Goal: Navigation & Orientation: Find specific page/section

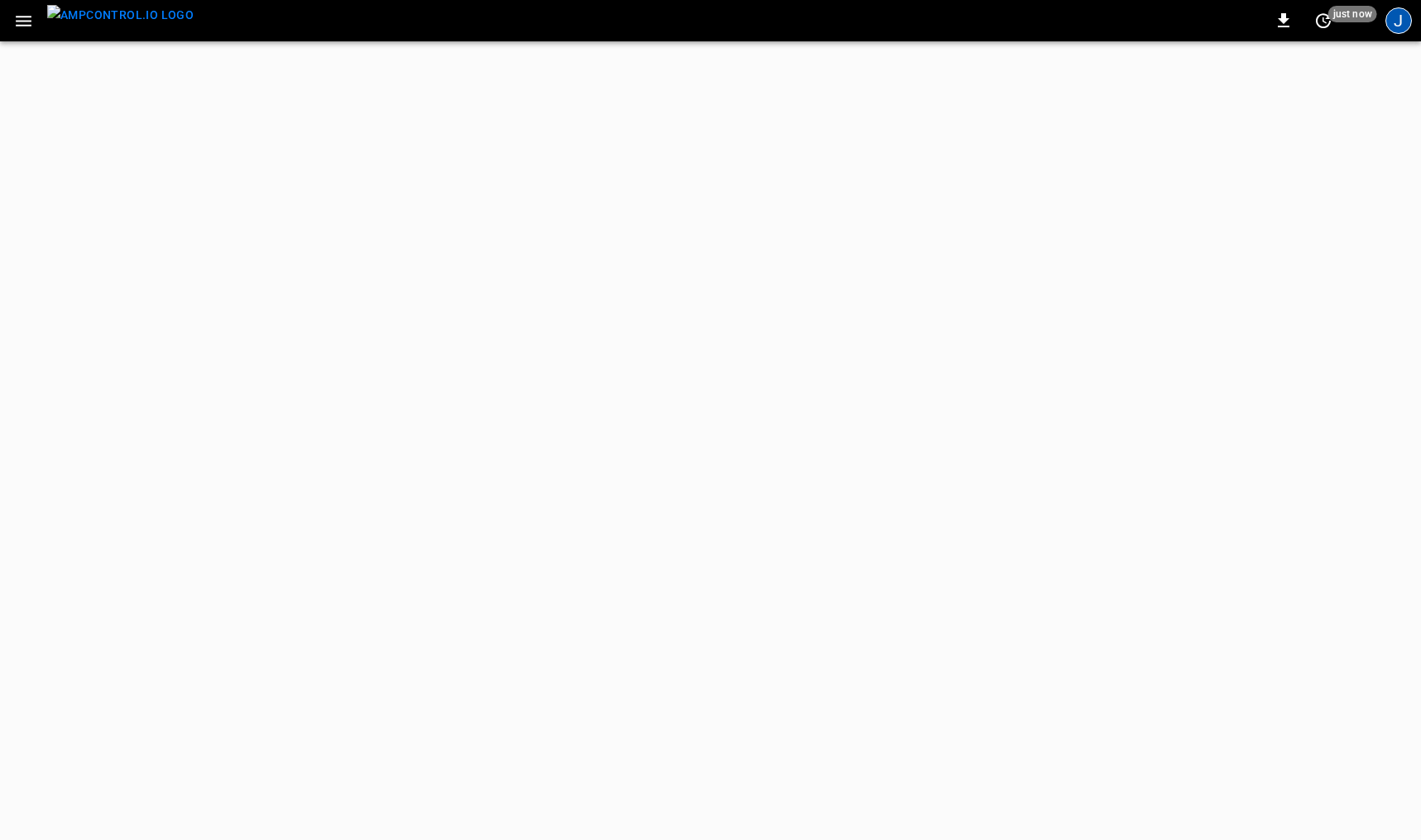
click at [1403, 24] on div "J" at bounding box center [1399, 21] width 26 height 26
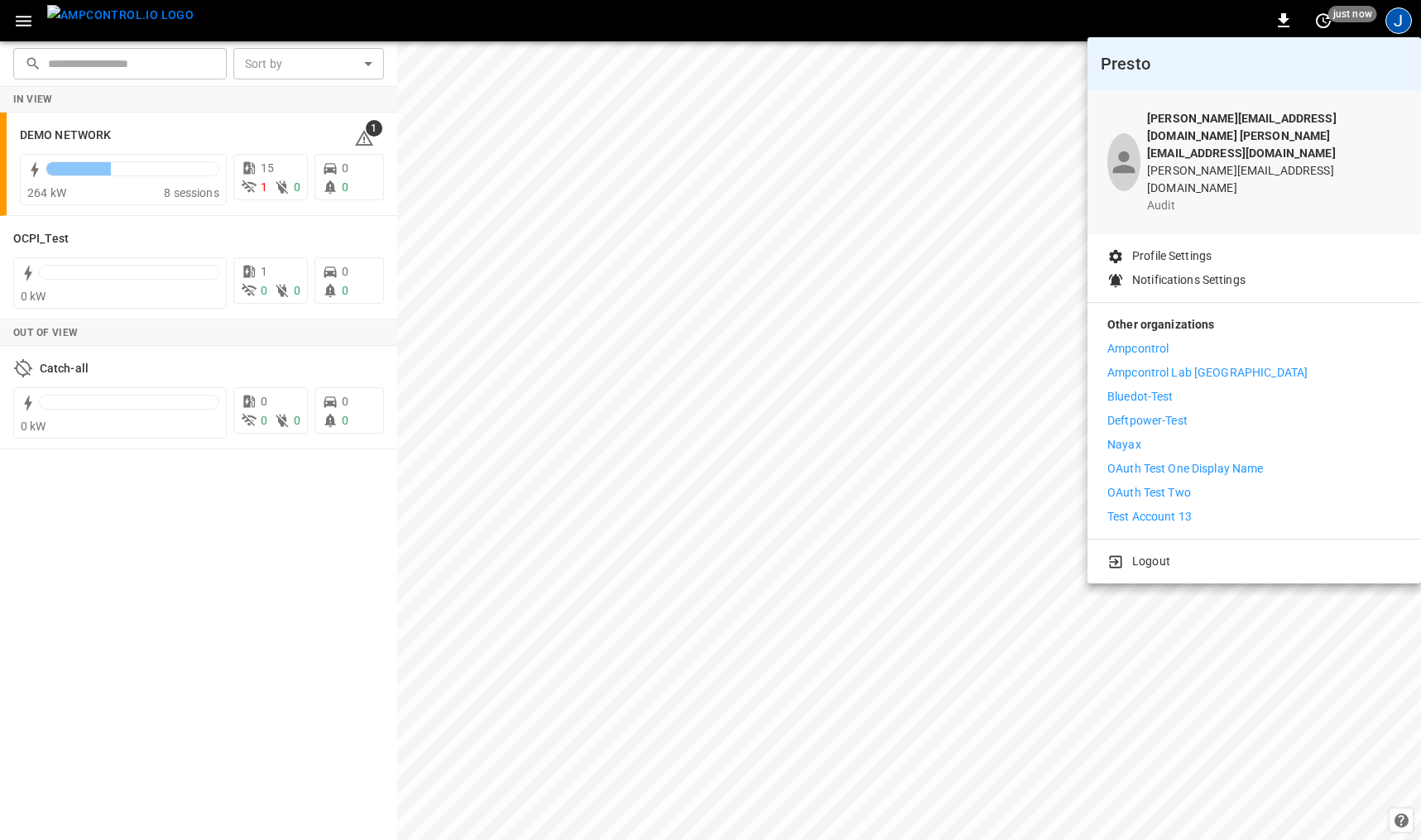
click at [20, 29] on div at bounding box center [710, 420] width 1421 height 840
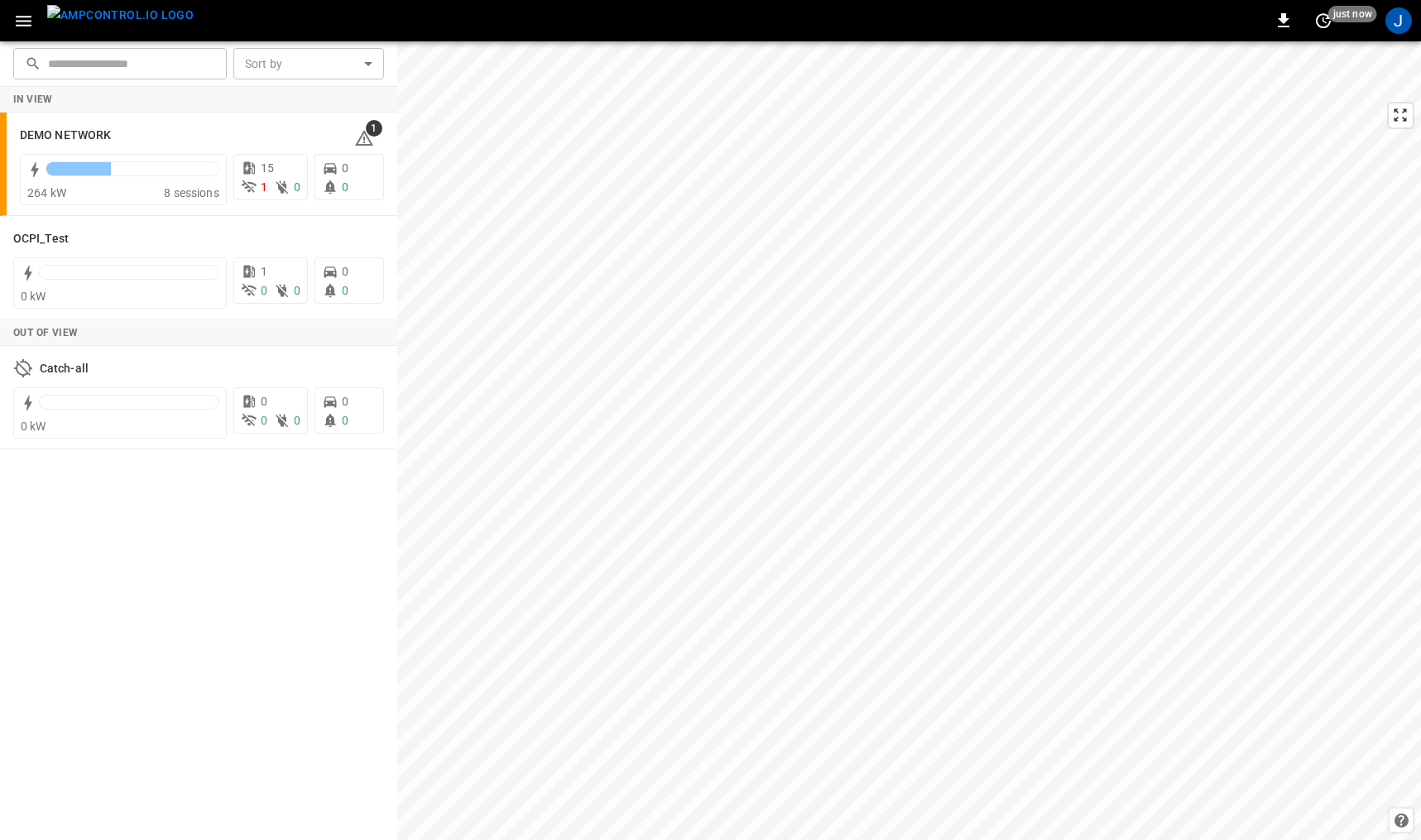
click at [26, 19] on body "0 just now J ​ ​ Sort by ​ Sort by In View DEMO NETWORK 1 264 kW 8 sessions 15 …" at bounding box center [710, 420] width 1421 height 840
click at [26, 21] on icon "button" at bounding box center [23, 21] width 16 height 10
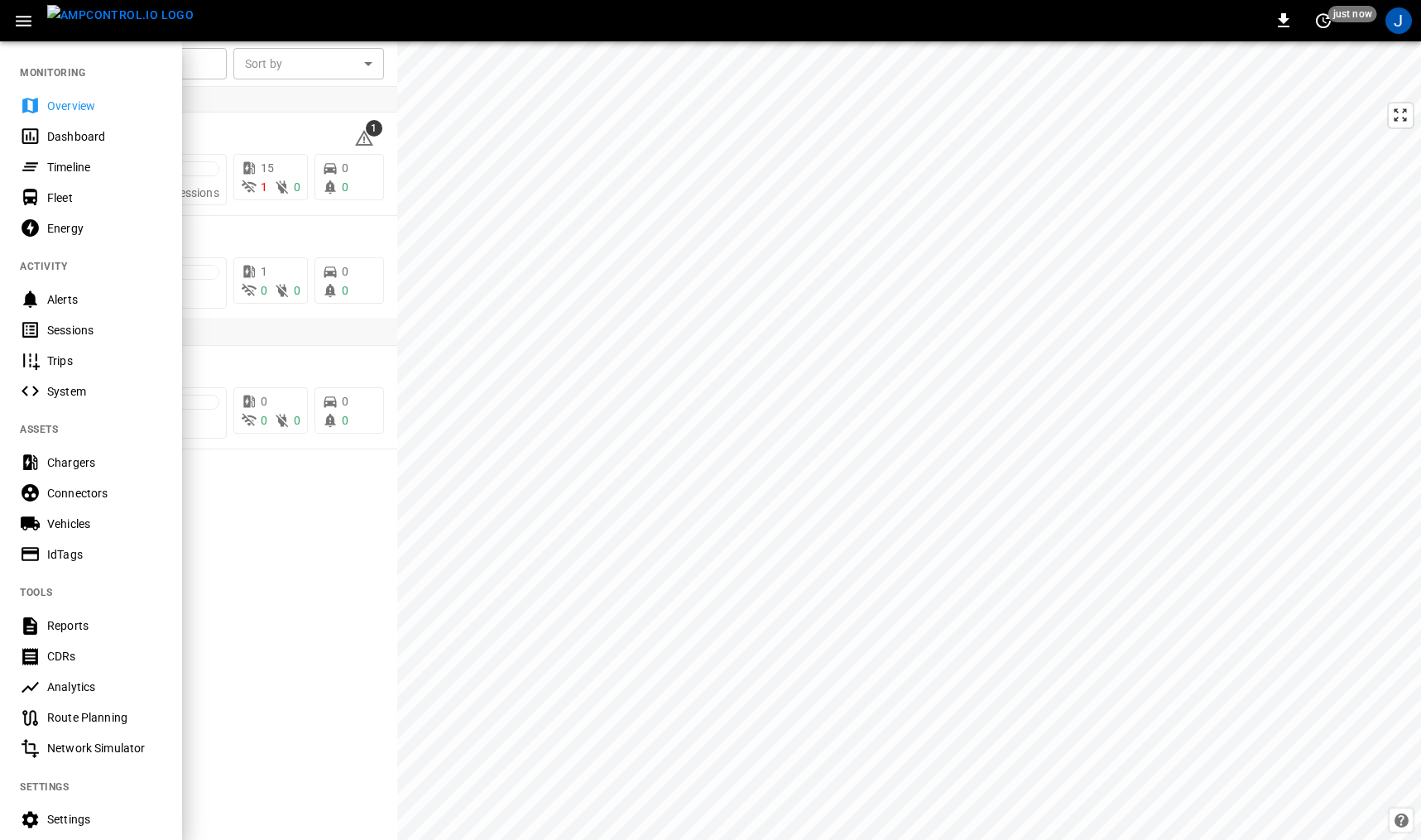
click at [85, 496] on div "Connectors" at bounding box center [104, 493] width 115 height 17
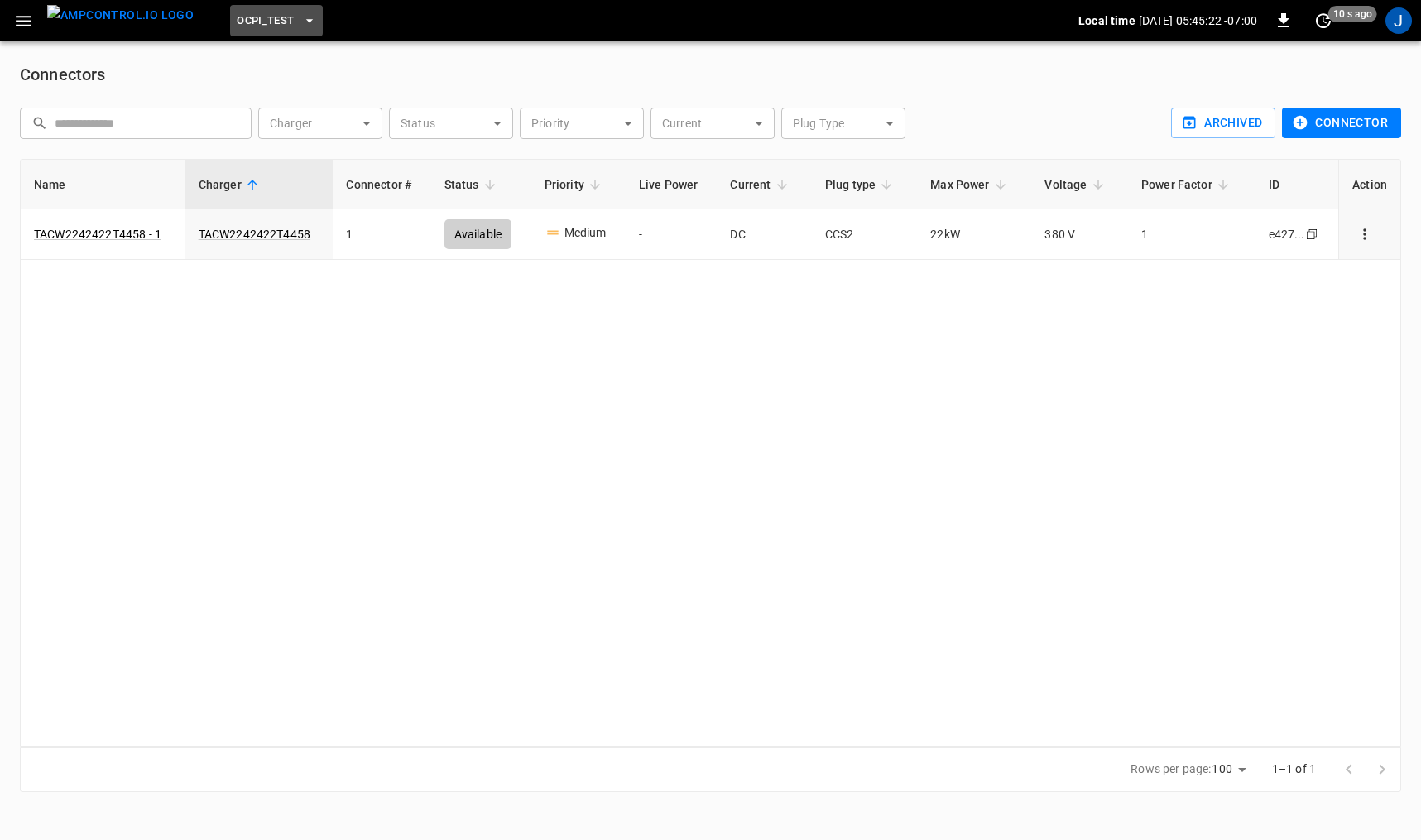
click at [237, 19] on span "OCPI_Test" at bounding box center [265, 21] width 57 height 19
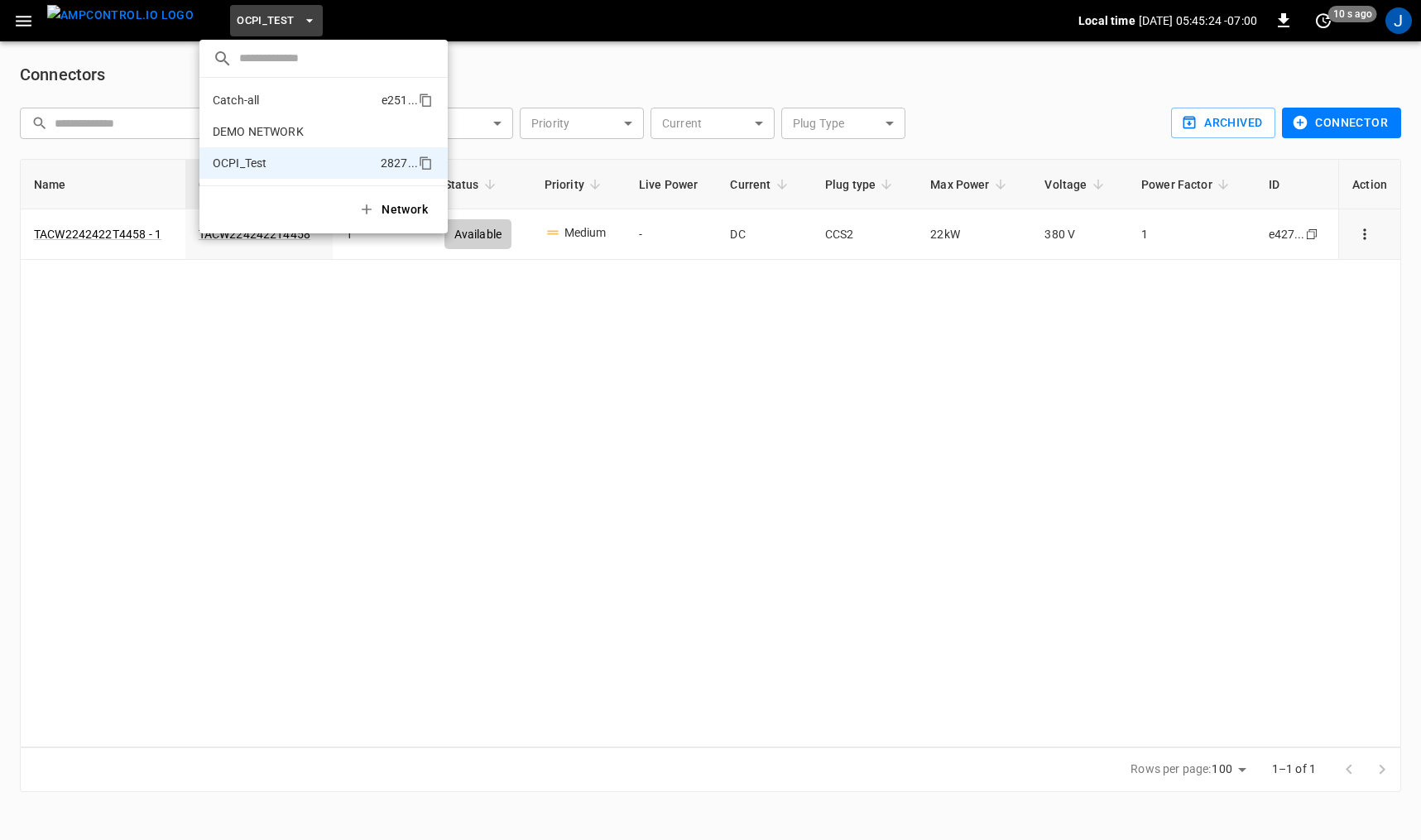
click at [313, 101] on p "Catch-all" at bounding box center [293, 101] width 163 height 17
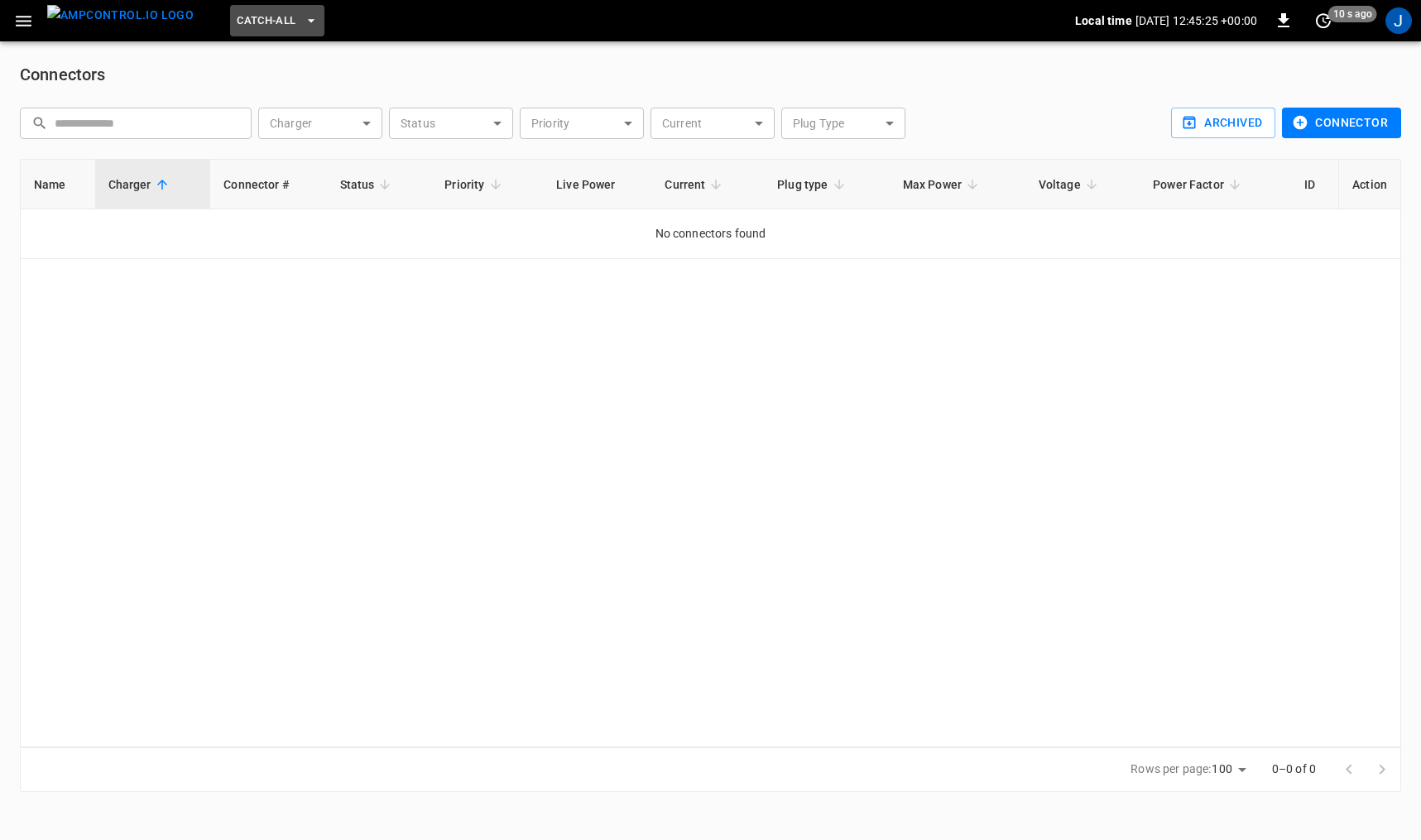
click at [307, 19] on icon "button" at bounding box center [310, 21] width 7 height 4
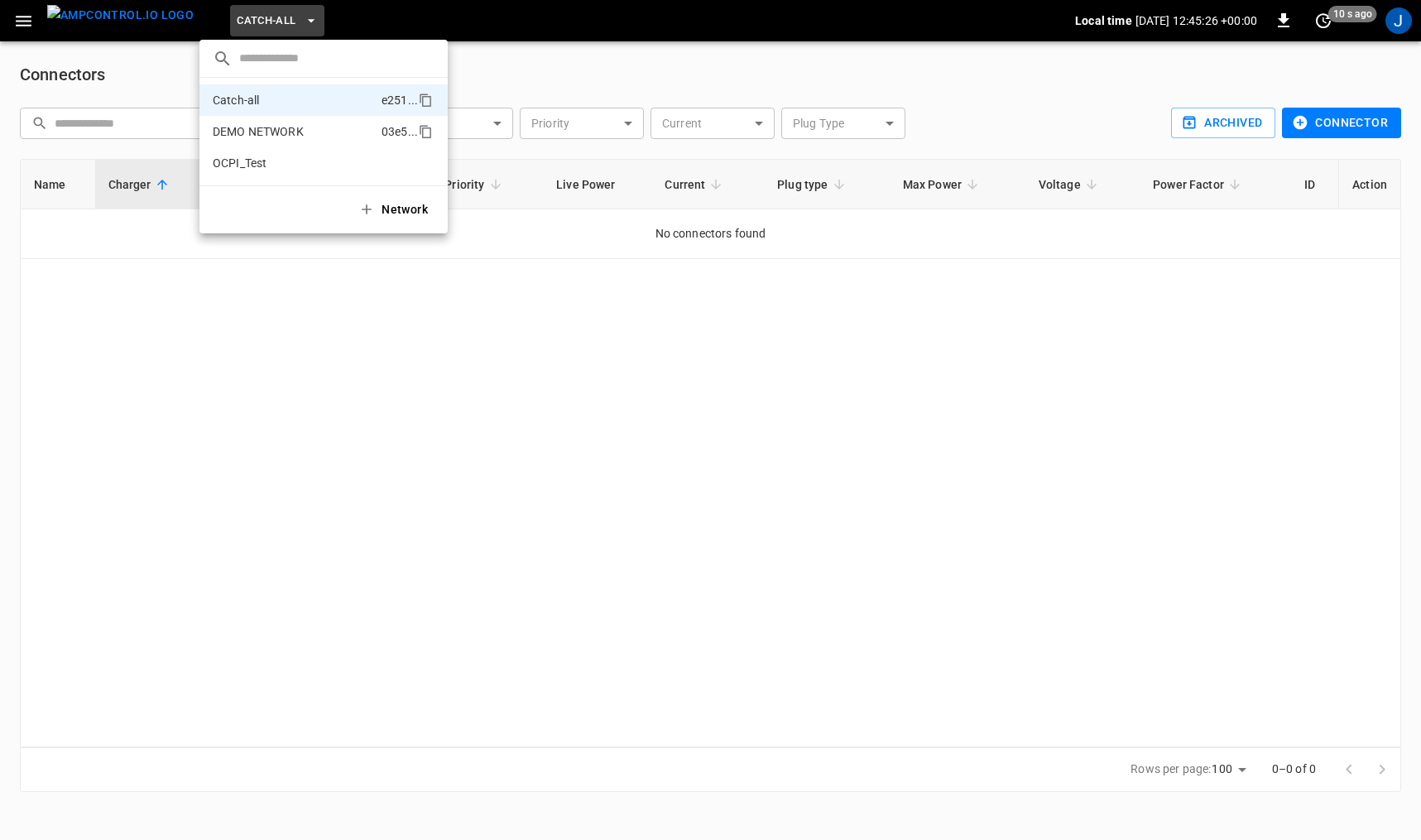
click at [267, 125] on p "DEMO NETWORK" at bounding box center [293, 132] width 163 height 17
